Goal: Task Accomplishment & Management: Manage account settings

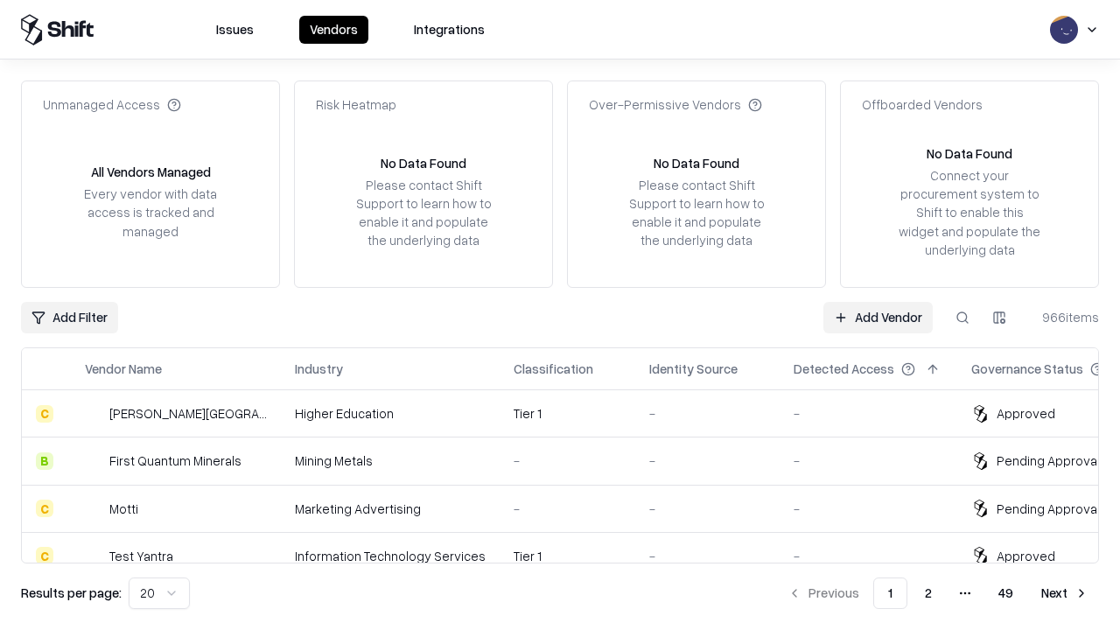
click at [878, 317] on link "Add Vendor" at bounding box center [878, 318] width 109 height 32
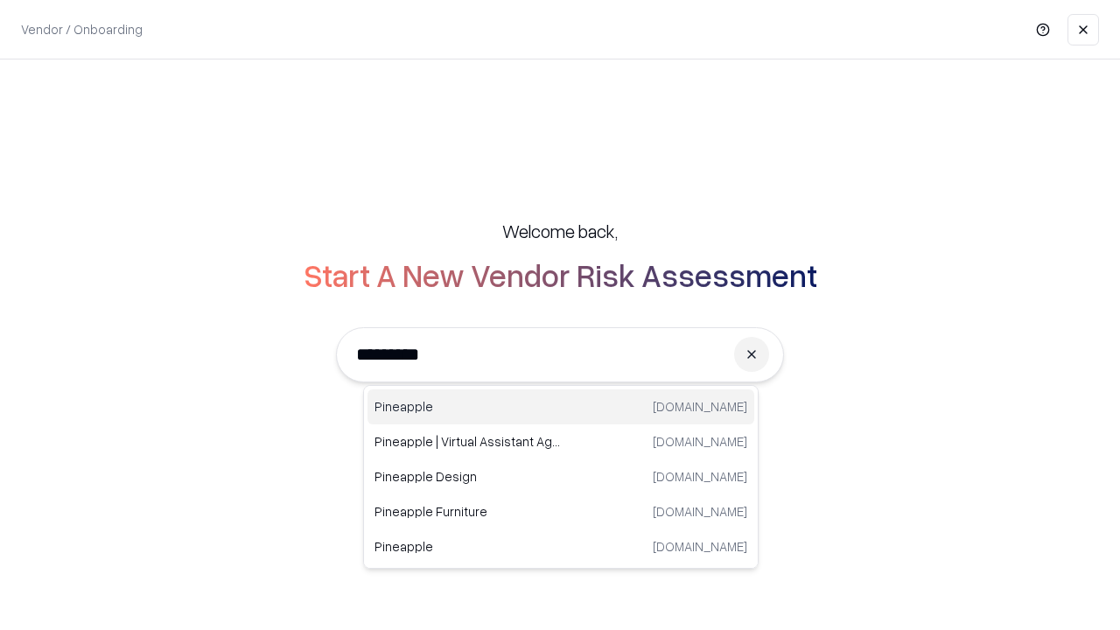
click at [561, 407] on div "Pineapple [DOMAIN_NAME]" at bounding box center [561, 406] width 387 height 35
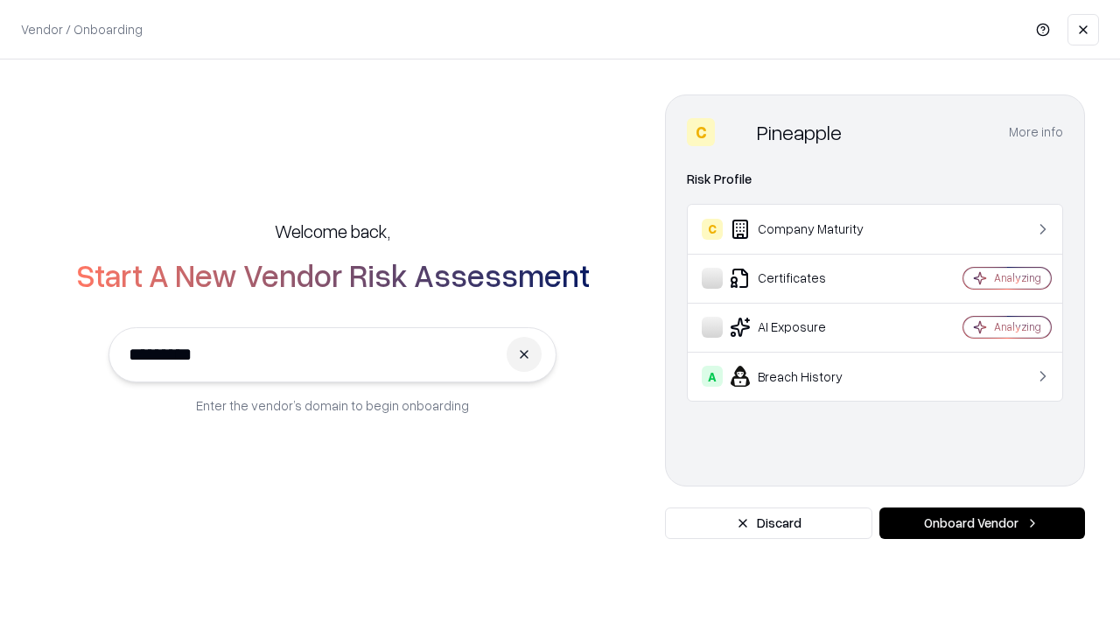
type input "*********"
click at [982, 523] on button "Onboard Vendor" at bounding box center [983, 524] width 206 height 32
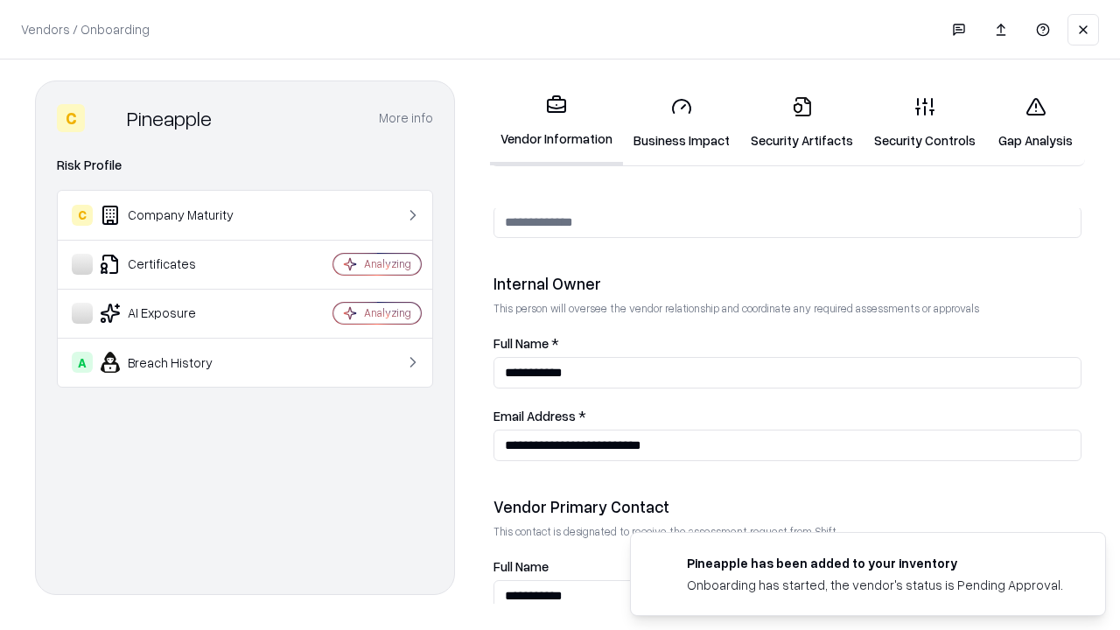
scroll to position [907, 0]
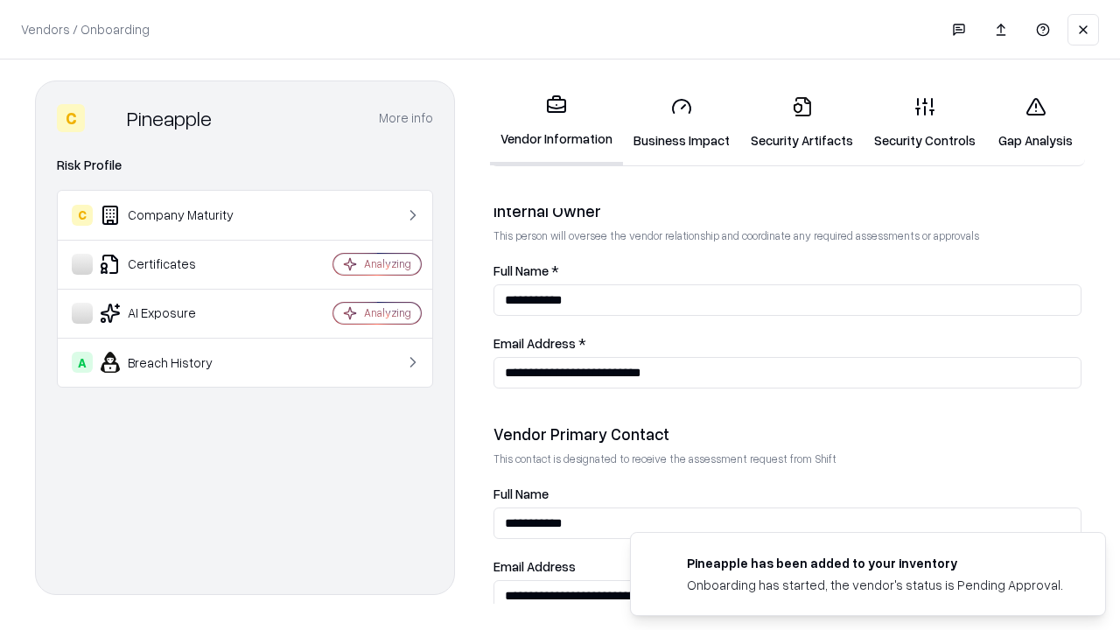
click at [682, 123] on link "Business Impact" at bounding box center [681, 122] width 117 height 81
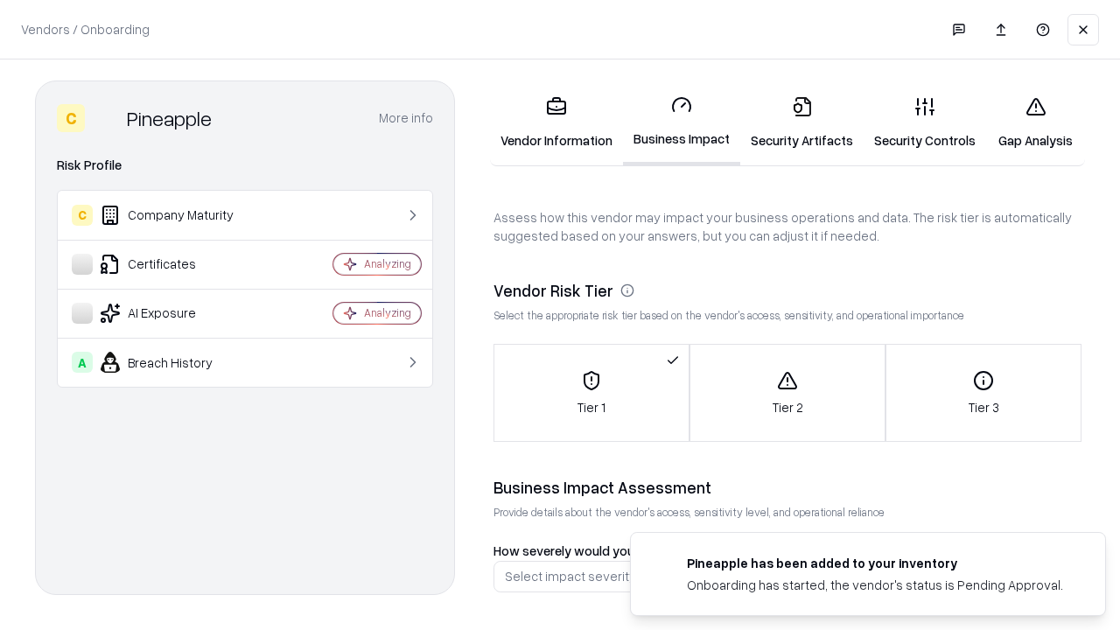
click at [802, 123] on link "Security Artifacts" at bounding box center [801, 122] width 123 height 81
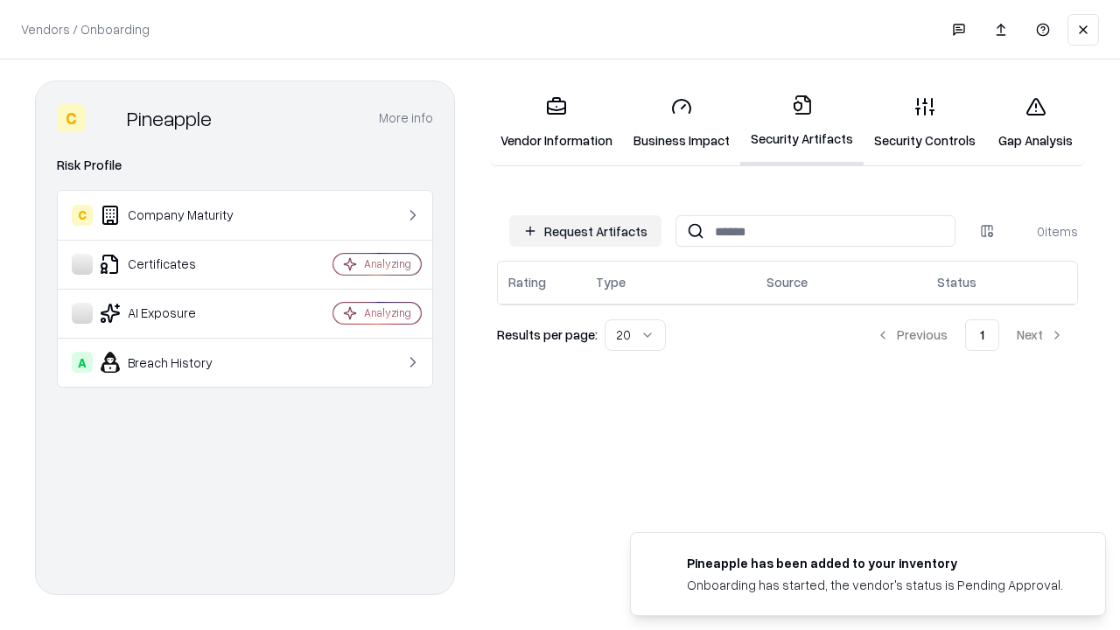
click at [586, 231] on button "Request Artifacts" at bounding box center [585, 231] width 152 height 32
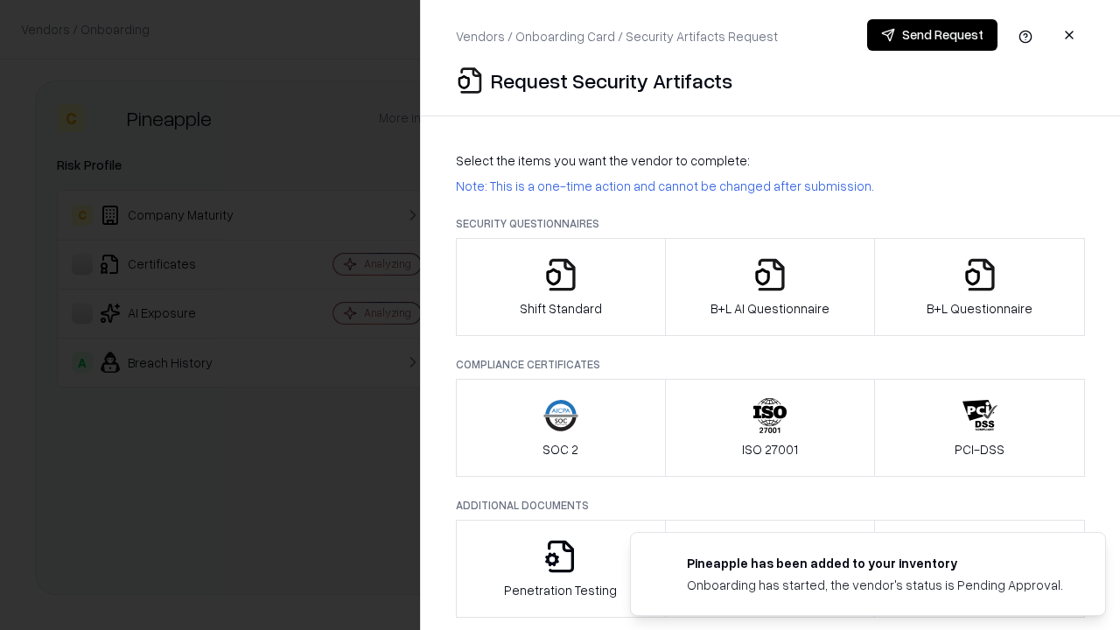
click at [560, 287] on icon "button" at bounding box center [561, 274] width 35 height 35
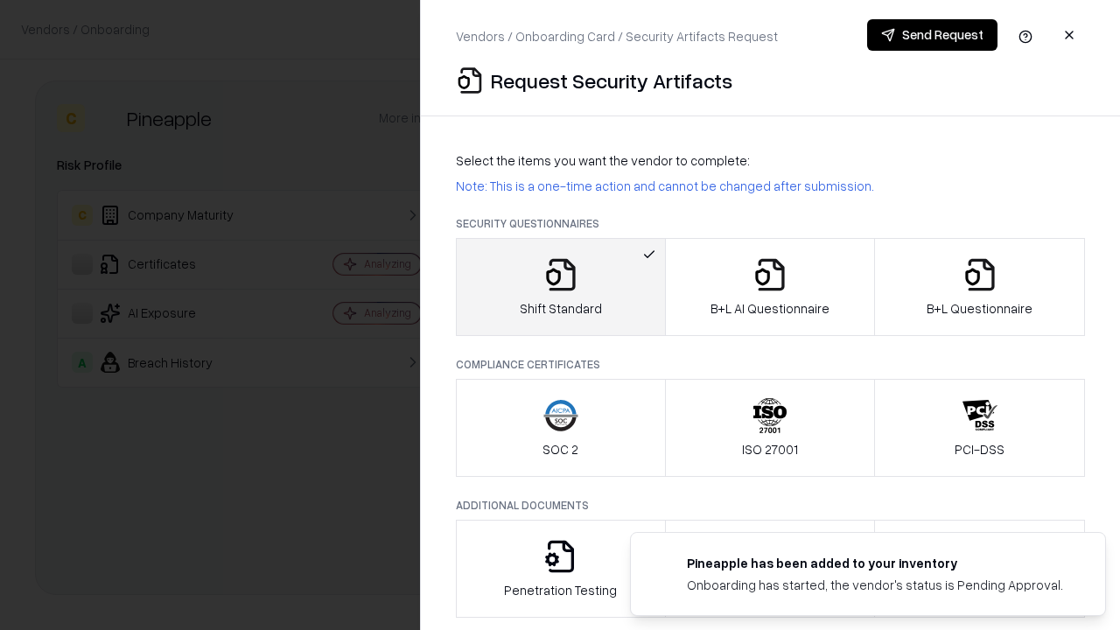
click at [932, 35] on button "Send Request" at bounding box center [932, 35] width 130 height 32
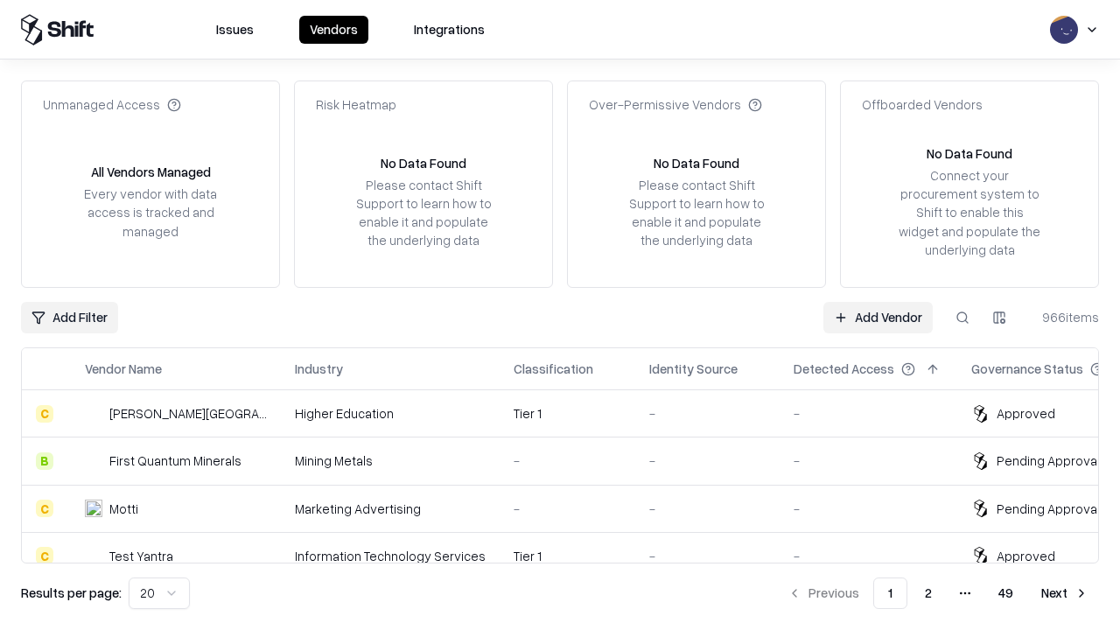
click at [963, 317] on button at bounding box center [963, 318] width 32 height 32
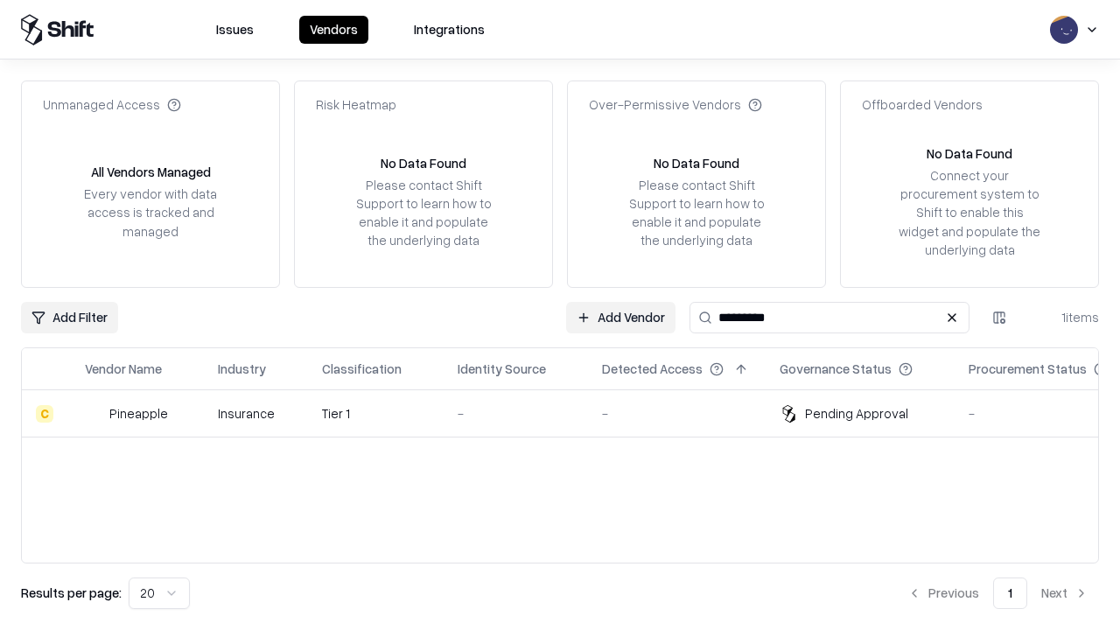
type input "*********"
click at [571, 413] on div "-" at bounding box center [516, 413] width 116 height 18
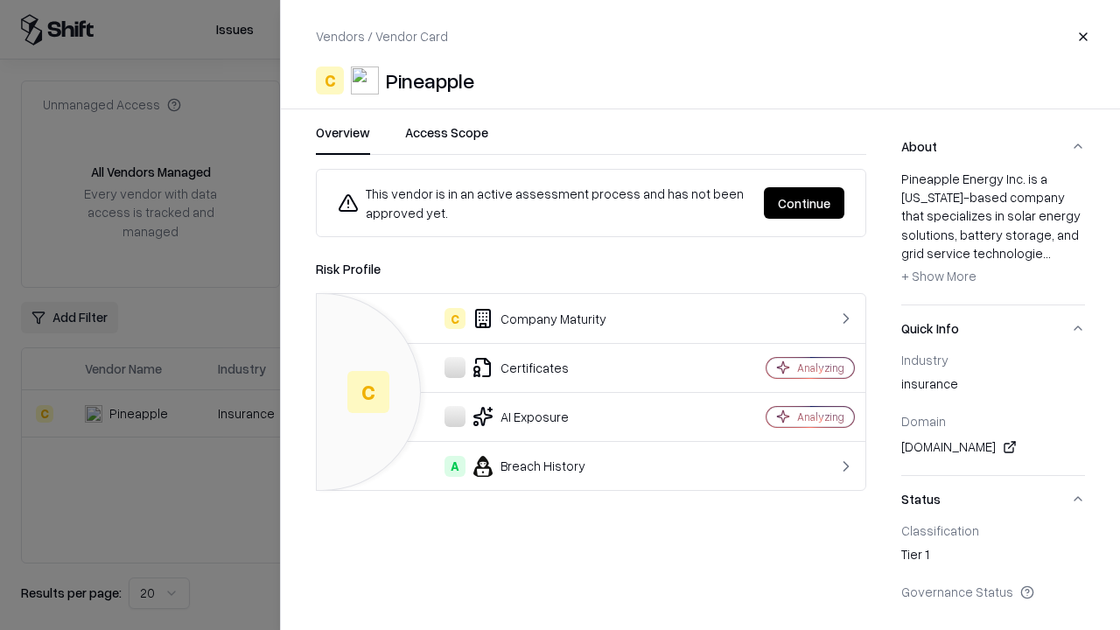
click at [804, 203] on button "Continue" at bounding box center [804, 203] width 81 height 32
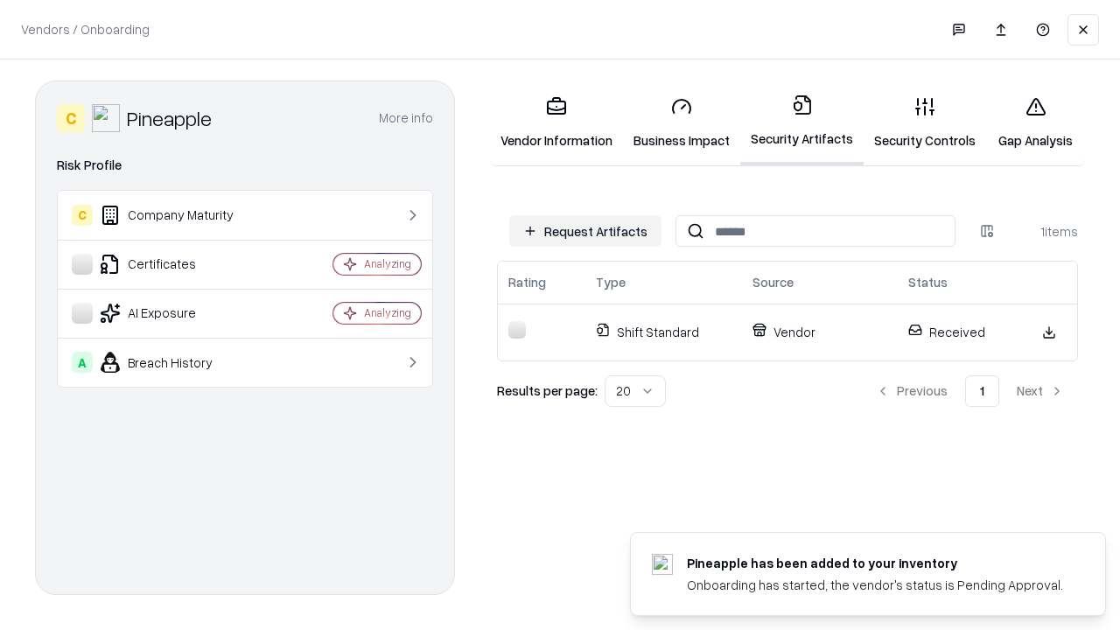
click at [1035, 123] on link "Gap Analysis" at bounding box center [1035, 122] width 99 height 81
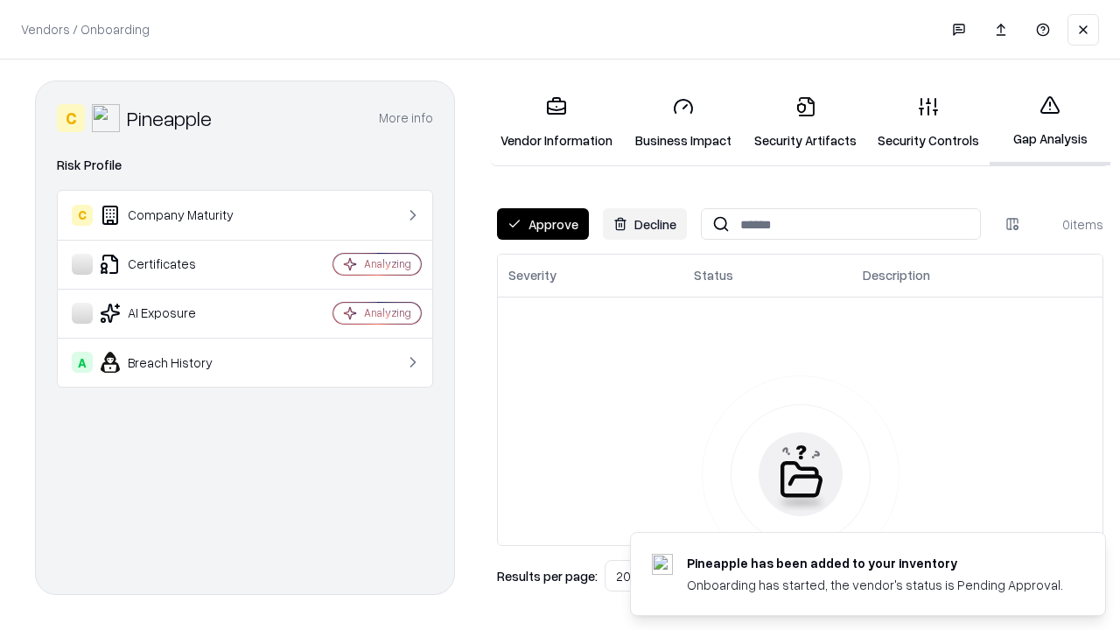
click at [543, 224] on button "Approve" at bounding box center [543, 224] width 92 height 32
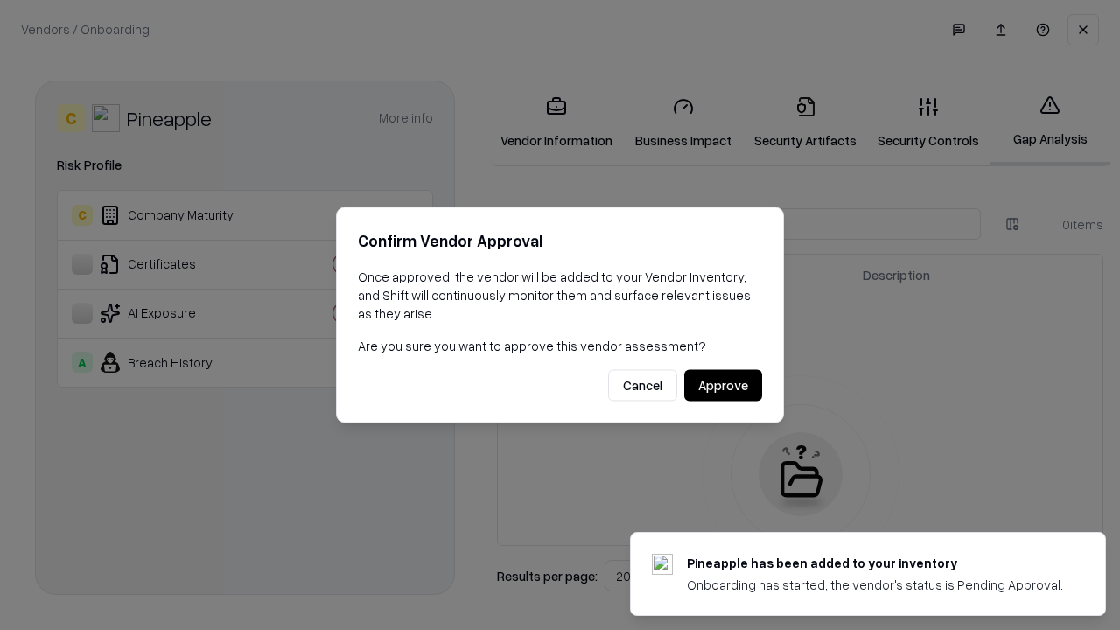
click at [723, 385] on button "Approve" at bounding box center [723, 386] width 78 height 32
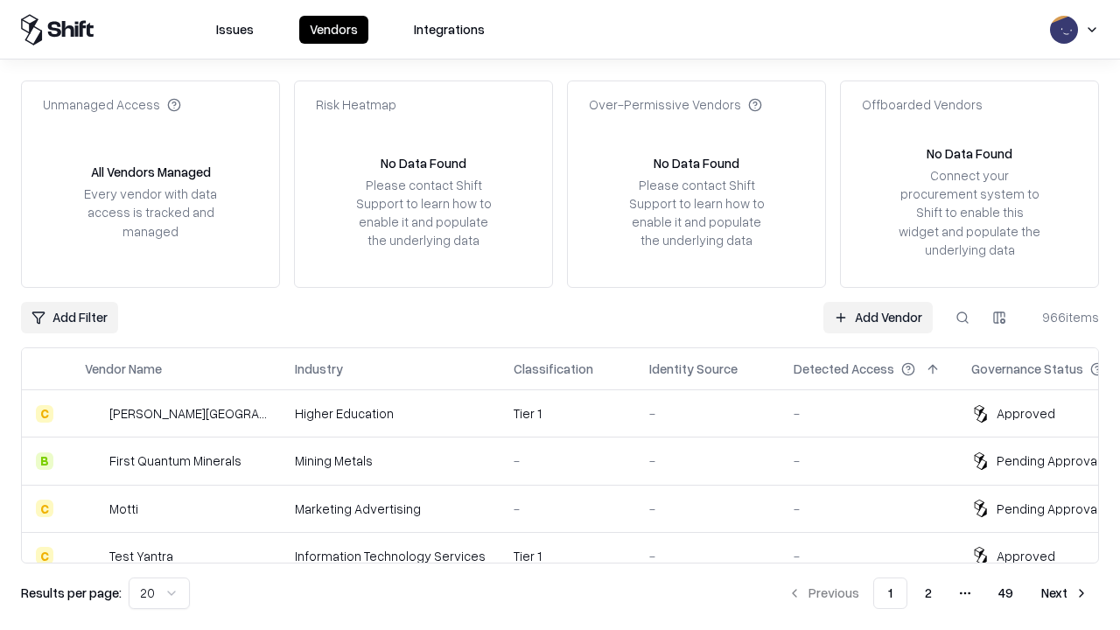
type input "*********"
click at [878, 317] on link "Add Vendor" at bounding box center [878, 318] width 109 height 32
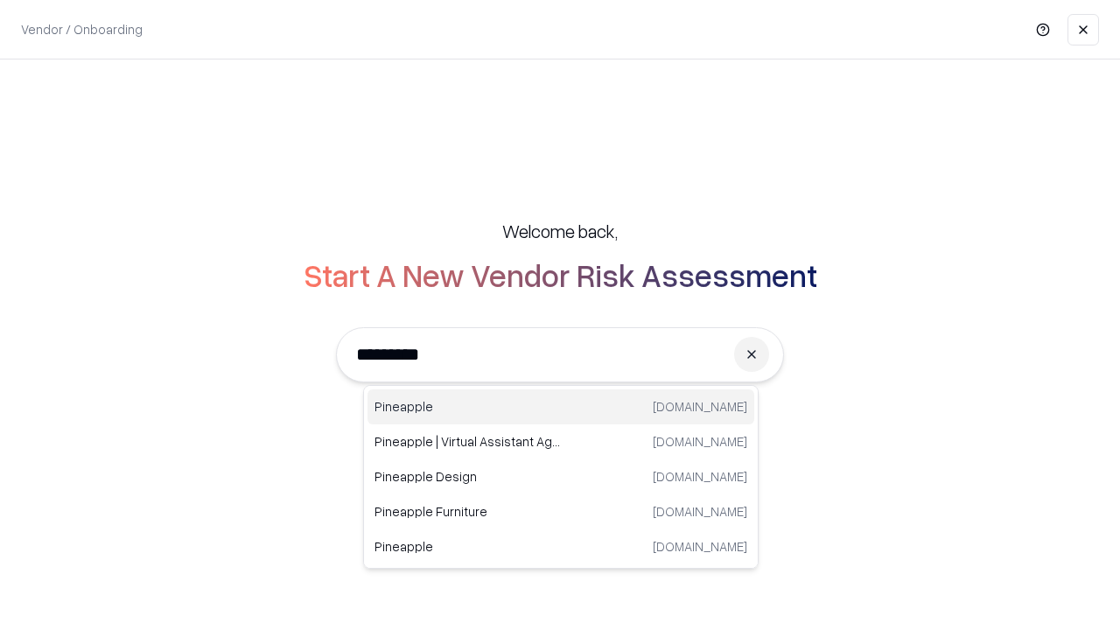
click at [561, 407] on div "Pineapple [DOMAIN_NAME]" at bounding box center [561, 406] width 387 height 35
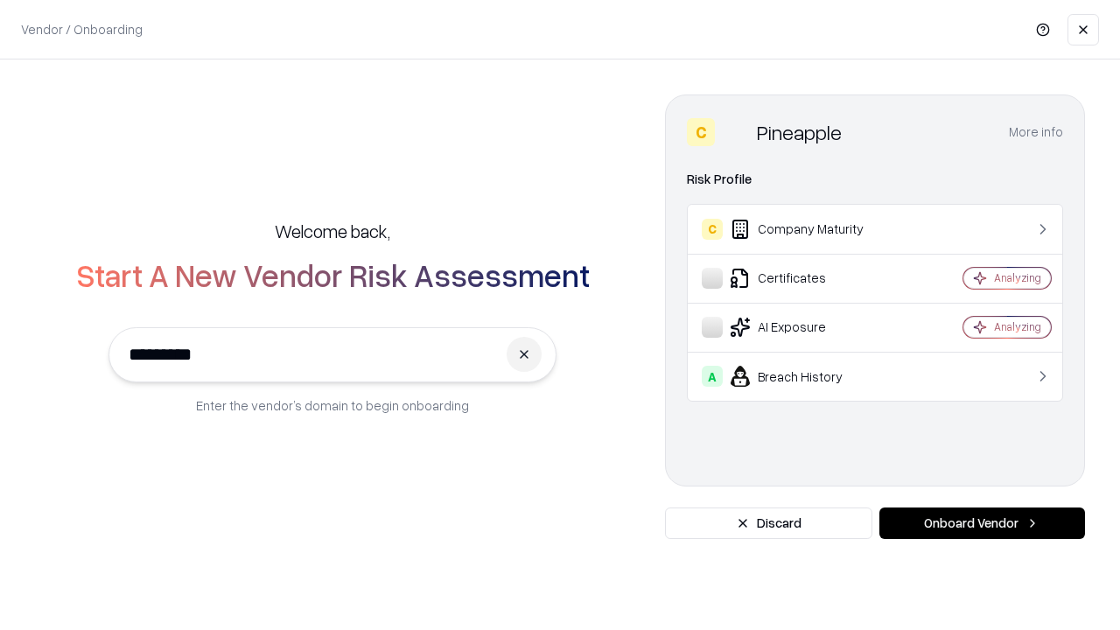
type input "*********"
click at [982, 523] on button "Onboard Vendor" at bounding box center [983, 524] width 206 height 32
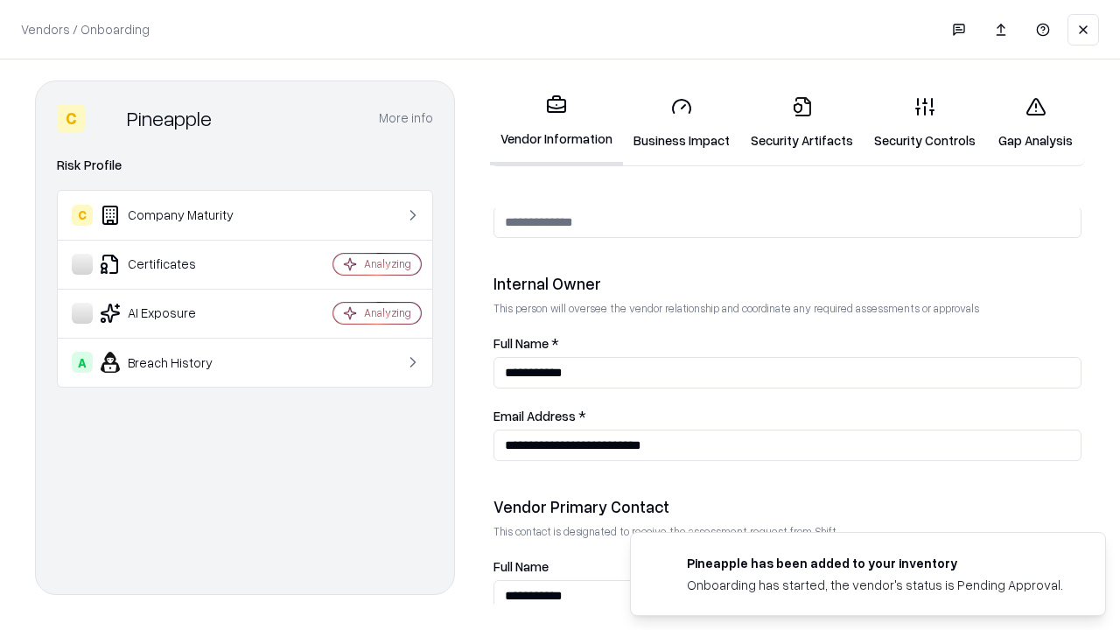
scroll to position [907, 0]
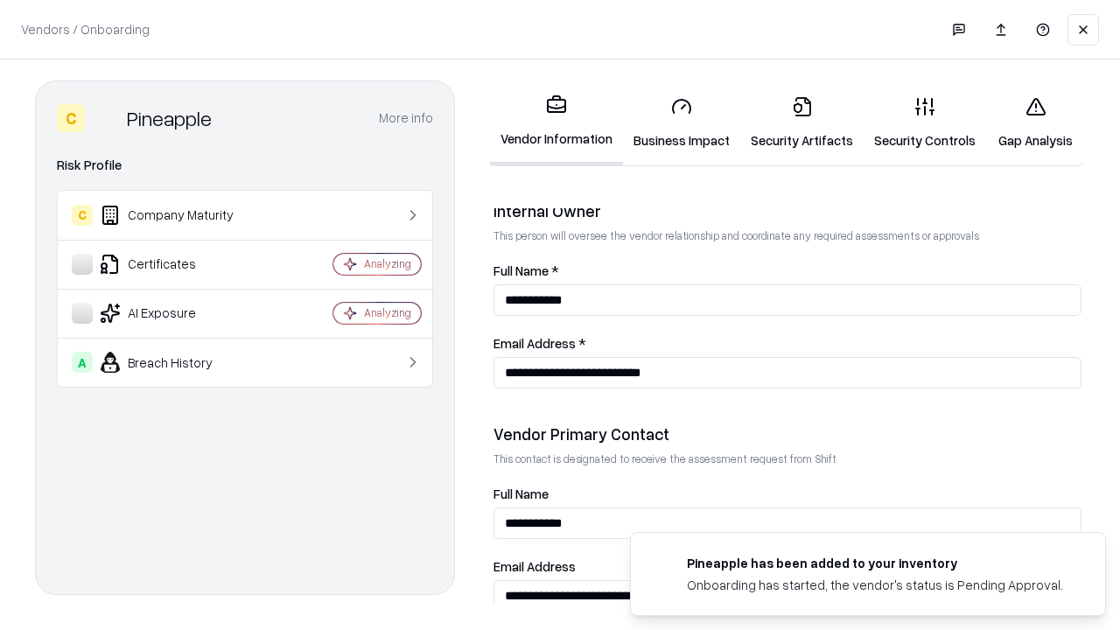
click at [1035, 123] on link "Gap Analysis" at bounding box center [1035, 122] width 99 height 81
